Goal: Find specific page/section: Find specific page/section

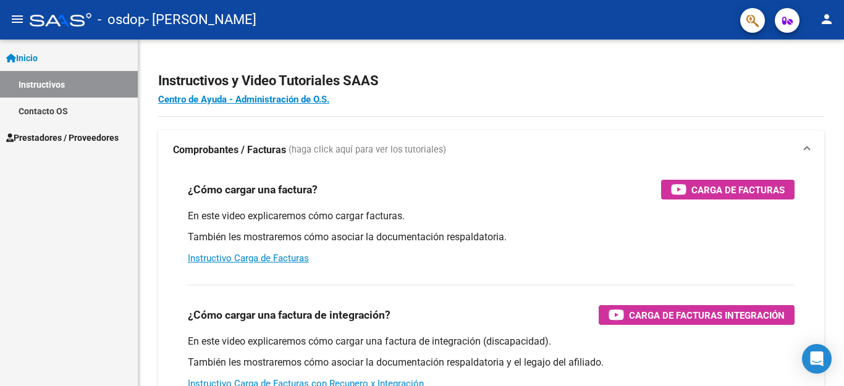
click at [83, 136] on span "Prestadores / Proveedores" at bounding box center [62, 138] width 112 height 14
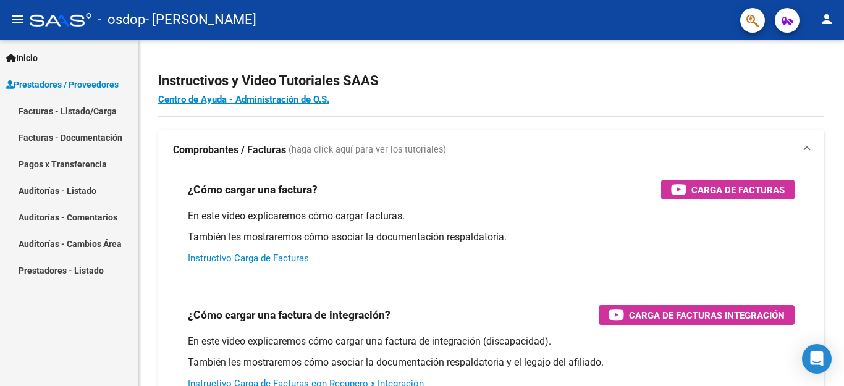
click at [89, 108] on link "Facturas - Listado/Carga" at bounding box center [69, 111] width 138 height 27
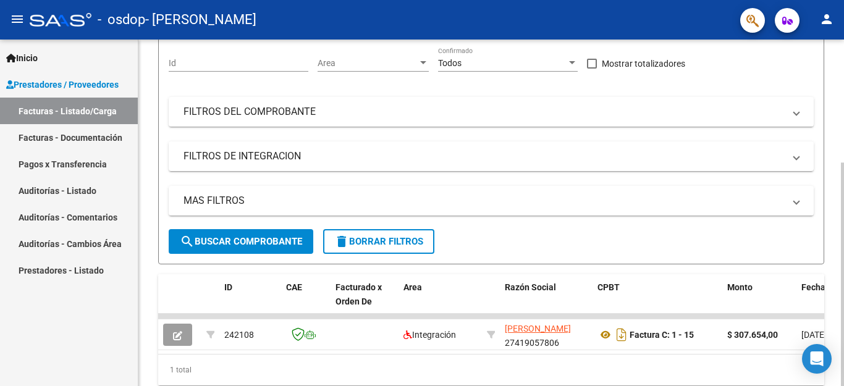
scroll to position [154, 0]
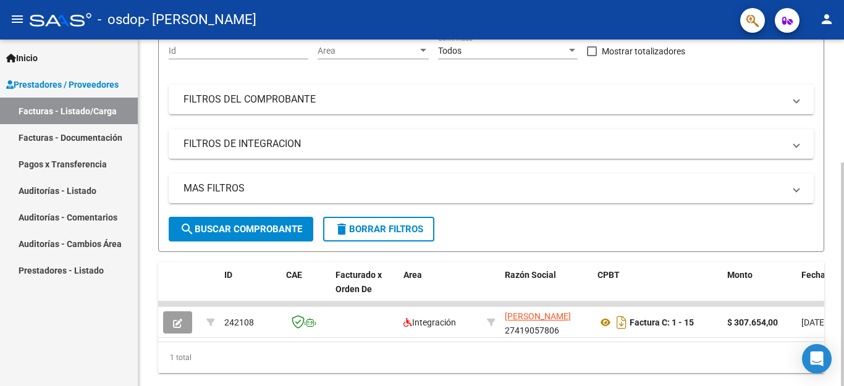
click at [833, 163] on div at bounding box center [842, 275] width 3 height 224
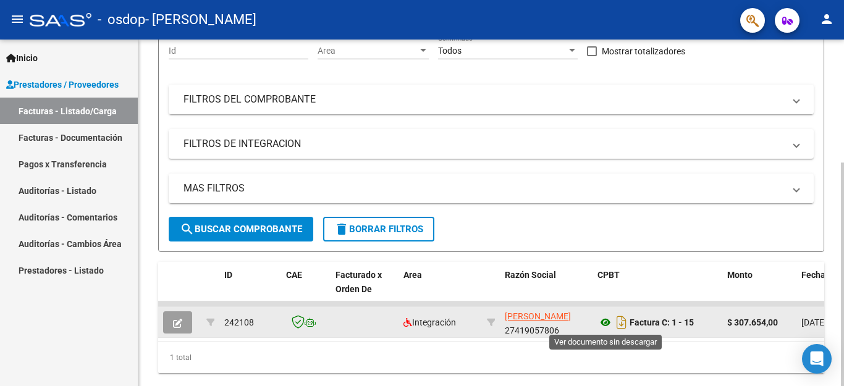
click at [607, 324] on icon at bounding box center [605, 322] width 16 height 15
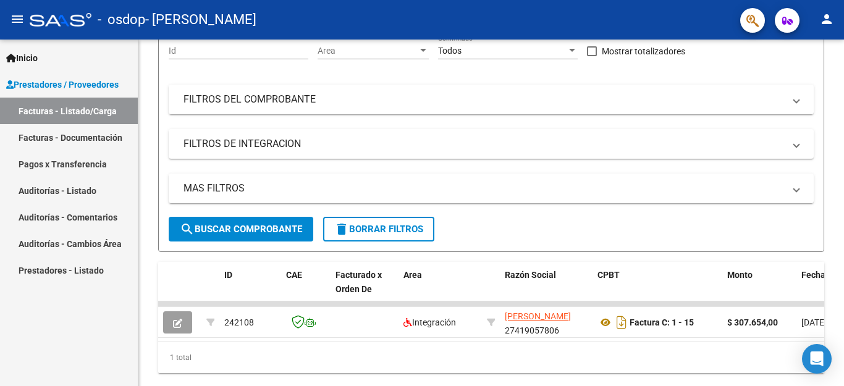
click at [81, 138] on link "Facturas - Documentación" at bounding box center [69, 137] width 138 height 27
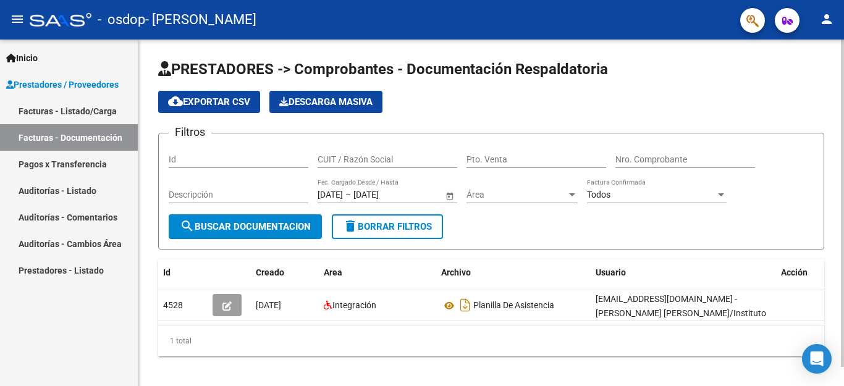
scroll to position [20, 0]
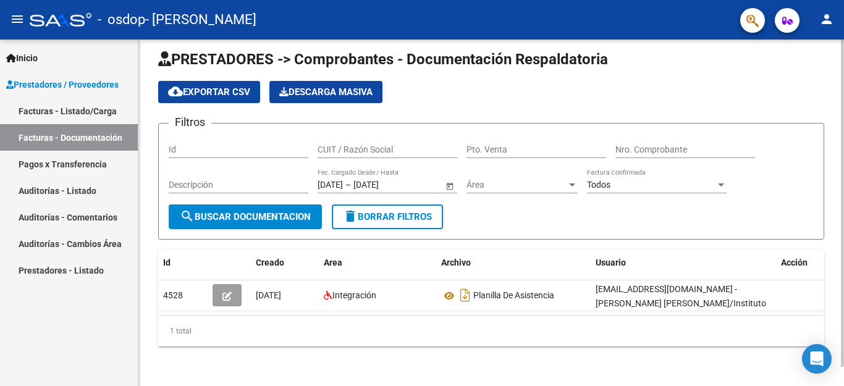
click at [833, 245] on div at bounding box center [842, 203] width 3 height 327
